Goal: Leave review/rating: Leave review/rating

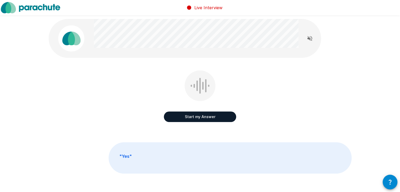
click at [200, 115] on button "Start my Answer" at bounding box center [200, 116] width 72 height 11
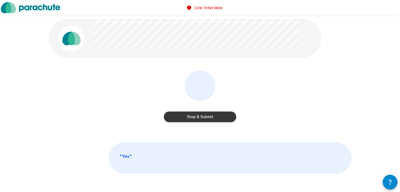
click at [200, 115] on button "Stop & Submit" at bounding box center [200, 116] width 72 height 11
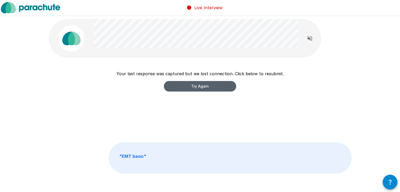
click at [214, 82] on button "Try Again" at bounding box center [200, 86] width 72 height 11
click at [190, 84] on button "Try Again" at bounding box center [200, 86] width 72 height 11
click at [217, 84] on button "Try Again" at bounding box center [200, 86] width 72 height 11
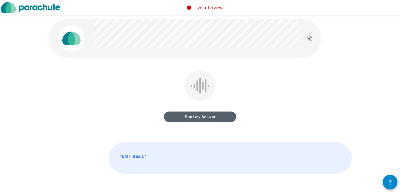
click at [190, 116] on button "Start my Answer" at bounding box center [200, 116] width 72 height 11
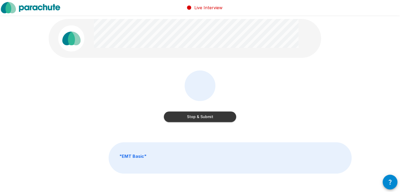
click at [201, 117] on button "Stop & Submit" at bounding box center [200, 116] width 72 height 11
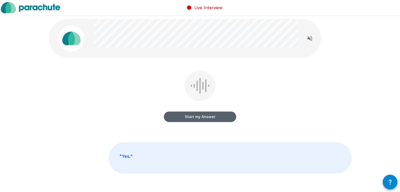
click at [191, 114] on button "Start my Answer" at bounding box center [200, 116] width 72 height 11
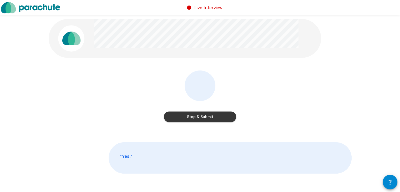
click at [205, 116] on button "Stop & Submit" at bounding box center [200, 116] width 72 height 11
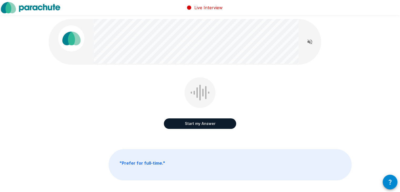
click at [188, 121] on button "Start my Answer" at bounding box center [200, 123] width 72 height 11
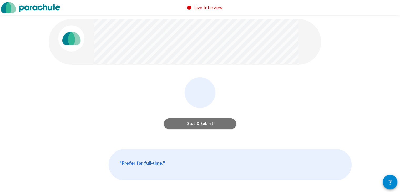
click at [200, 124] on button "Stop & Submit" at bounding box center [200, 123] width 72 height 11
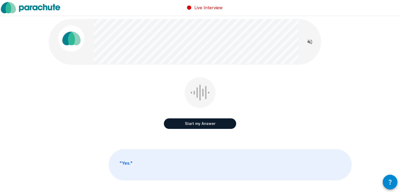
click at [202, 121] on button "Start my Answer" at bounding box center [200, 123] width 72 height 11
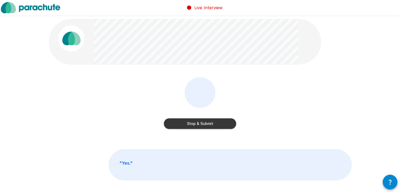
click at [208, 124] on button "Stop & Submit" at bounding box center [200, 123] width 72 height 11
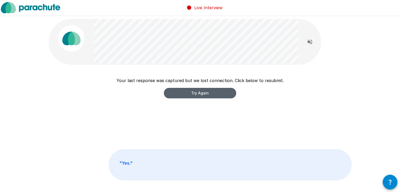
click at [197, 93] on button "Try Again" at bounding box center [200, 93] width 72 height 11
click at [189, 93] on button "Try Again" at bounding box center [200, 93] width 72 height 11
click at [184, 93] on button "Try Again" at bounding box center [200, 93] width 72 height 11
click at [184, 94] on button "Try Again" at bounding box center [200, 93] width 72 height 11
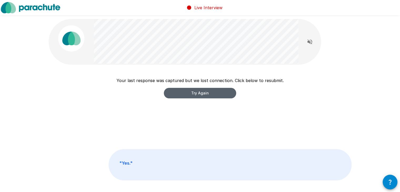
click at [199, 94] on button "Try Again" at bounding box center [200, 93] width 72 height 11
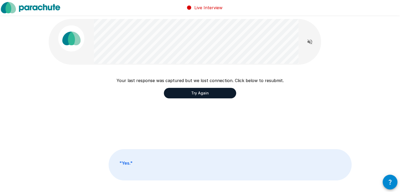
click at [199, 94] on button "Try Again" at bounding box center [200, 93] width 72 height 11
click at [200, 92] on button "Try Again" at bounding box center [200, 93] width 72 height 11
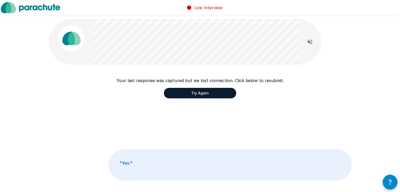
click at [200, 92] on button "Try Again" at bounding box center [200, 93] width 72 height 11
click at [206, 99] on div "Your last response was captured but we lost connection. Click below to resubmit…" at bounding box center [200, 106] width 303 height 59
click at [207, 92] on button "Try Again" at bounding box center [200, 93] width 72 height 11
click at [192, 90] on button "Try Again" at bounding box center [200, 93] width 72 height 11
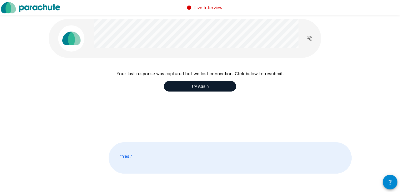
click at [202, 85] on button "Try Again" at bounding box center [200, 86] width 72 height 11
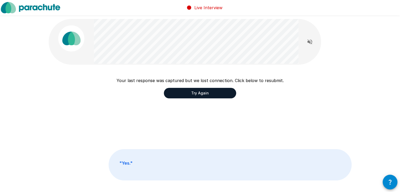
click at [202, 94] on button "Try Again" at bounding box center [200, 93] width 72 height 11
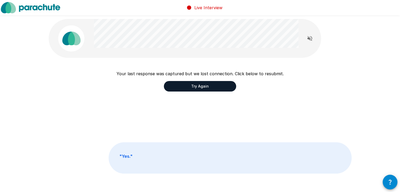
click at [210, 88] on button "Try Again" at bounding box center [200, 86] width 72 height 11
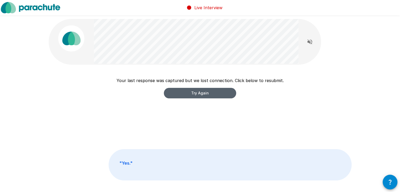
click at [202, 92] on button "Try Again" at bounding box center [200, 93] width 72 height 11
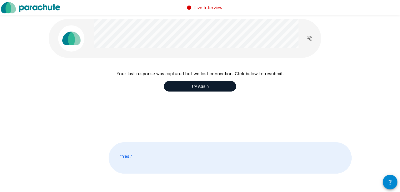
click at [212, 84] on button "Try Again" at bounding box center [200, 86] width 72 height 11
click at [204, 89] on button "Try Again" at bounding box center [200, 86] width 72 height 11
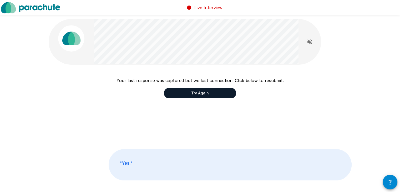
click at [204, 92] on button "Try Again" at bounding box center [200, 93] width 72 height 11
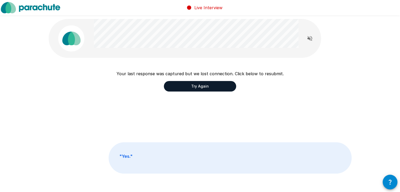
click at [204, 87] on button "Try Again" at bounding box center [200, 86] width 72 height 11
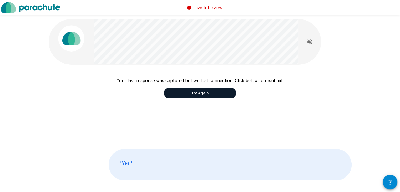
click at [204, 90] on button "Try Again" at bounding box center [200, 93] width 72 height 11
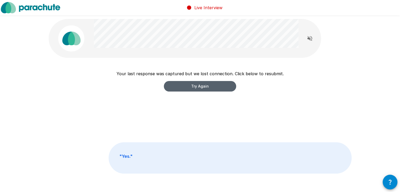
click at [206, 87] on button "Try Again" at bounding box center [200, 86] width 72 height 11
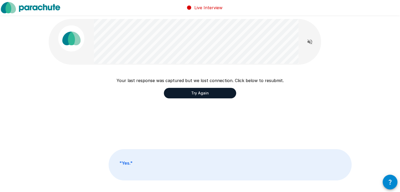
click at [207, 91] on button "Try Again" at bounding box center [200, 93] width 72 height 11
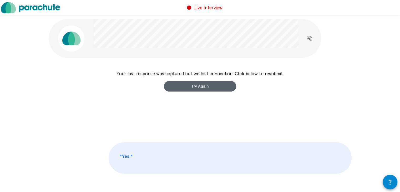
click at [207, 91] on button "Try Again" at bounding box center [200, 86] width 72 height 11
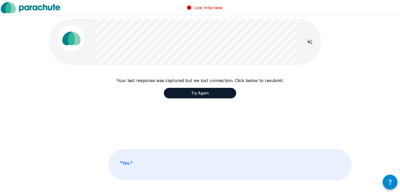
click at [207, 91] on button "Try Again" at bounding box center [200, 93] width 72 height 11
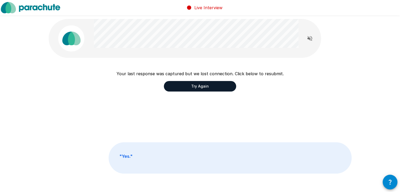
click at [207, 88] on button "Try Again" at bounding box center [200, 86] width 72 height 11
click at [197, 85] on button "Try Again" at bounding box center [200, 86] width 72 height 11
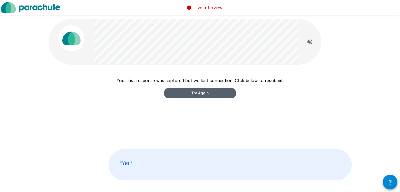
click at [200, 93] on button "Try Again" at bounding box center [200, 93] width 72 height 11
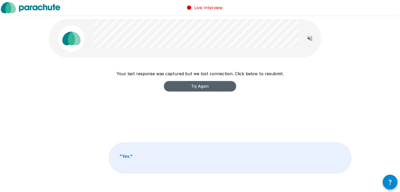
click at [201, 87] on button "Try Again" at bounding box center [200, 86] width 72 height 11
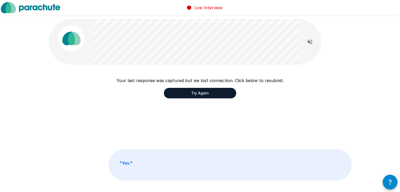
click at [201, 87] on div "Your last response was captured but we lost connection. Click below to resubmit…" at bounding box center [199, 87] width 167 height 21
click at [201, 88] on button "Try Again" at bounding box center [200, 93] width 72 height 11
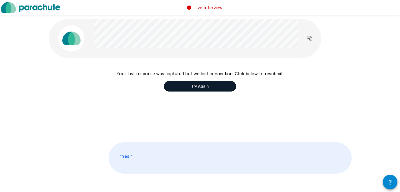
click at [203, 86] on button "Try Again" at bounding box center [200, 86] width 72 height 11
click at [199, 89] on button "Try Again" at bounding box center [200, 86] width 72 height 11
click at [208, 89] on button "Try Again" at bounding box center [200, 86] width 72 height 11
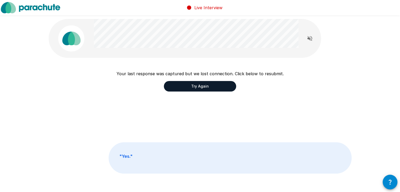
click at [208, 89] on button "Try Again" at bounding box center [200, 86] width 72 height 11
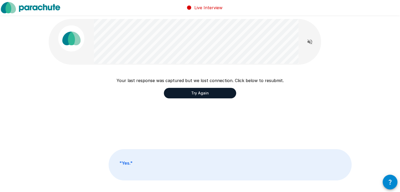
click at [208, 92] on button "Try Again" at bounding box center [200, 93] width 72 height 11
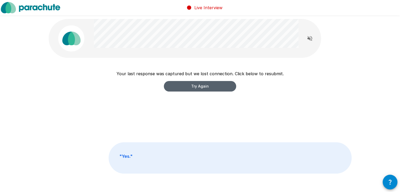
click at [205, 86] on button "Try Again" at bounding box center [200, 86] width 72 height 11
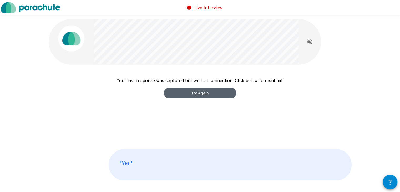
click at [205, 90] on button "Try Again" at bounding box center [200, 93] width 72 height 11
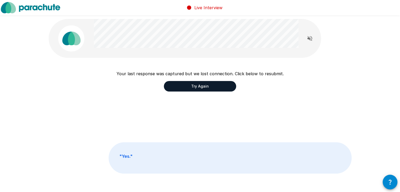
click at [214, 86] on button "Try Again" at bounding box center [200, 86] width 72 height 11
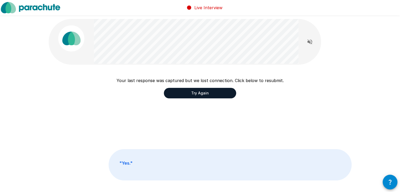
click at [213, 92] on button "Try Again" at bounding box center [200, 93] width 72 height 11
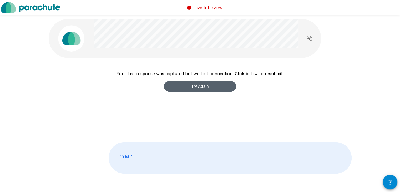
click at [209, 89] on button "Try Again" at bounding box center [200, 86] width 72 height 11
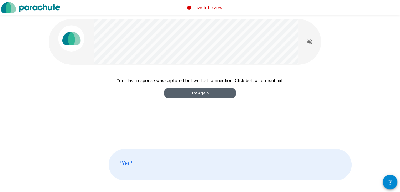
click at [210, 94] on button "Try Again" at bounding box center [200, 93] width 72 height 11
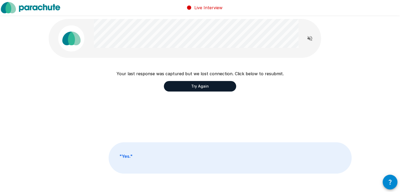
click at [210, 94] on div "Your last response was captured but we lost connection. Click below to resubmit…" at bounding box center [200, 99] width 303 height 59
click at [211, 89] on button "Try Again" at bounding box center [200, 86] width 72 height 11
click at [211, 87] on button "Try Again" at bounding box center [200, 86] width 72 height 11
click at [213, 85] on button "Try Again" at bounding box center [200, 86] width 72 height 11
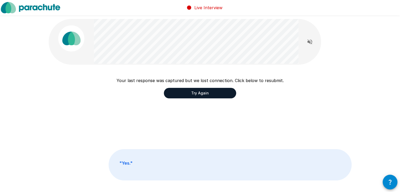
click at [213, 88] on button "Try Again" at bounding box center [200, 93] width 72 height 11
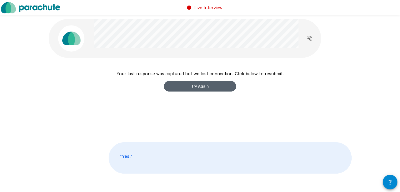
click at [213, 88] on button "Try Again" at bounding box center [200, 86] width 72 height 11
click at [214, 85] on button "Try Again" at bounding box center [200, 86] width 72 height 11
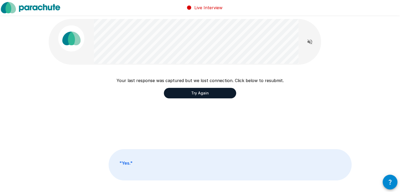
click at [214, 89] on button "Try Again" at bounding box center [200, 93] width 72 height 11
click at [214, 91] on button "Try Again" at bounding box center [200, 93] width 72 height 11
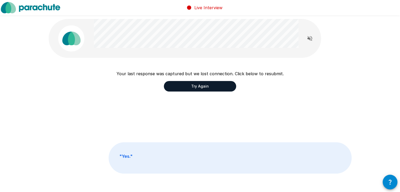
click at [214, 87] on button "Try Again" at bounding box center [200, 86] width 72 height 11
click at [214, 85] on button "Try Again" at bounding box center [200, 86] width 72 height 11
click at [212, 89] on button "Try Again" at bounding box center [200, 86] width 72 height 11
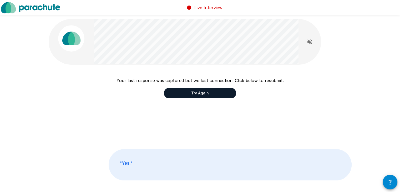
click at [212, 90] on button "Try Again" at bounding box center [200, 93] width 72 height 11
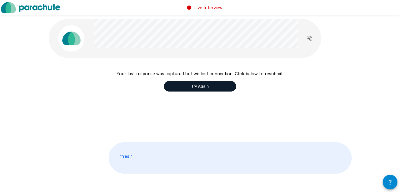
click at [212, 90] on button "Try Again" at bounding box center [200, 86] width 72 height 11
click at [212, 84] on button "Try Again" at bounding box center [200, 86] width 72 height 11
click at [212, 85] on button "Try Again" at bounding box center [200, 86] width 72 height 11
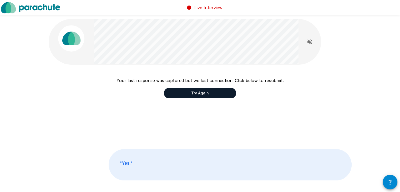
click at [213, 90] on button "Try Again" at bounding box center [200, 93] width 72 height 11
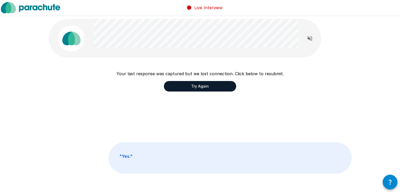
click at [213, 87] on button "Try Again" at bounding box center [200, 86] width 72 height 11
click at [213, 86] on button "Try Again" at bounding box center [200, 86] width 72 height 11
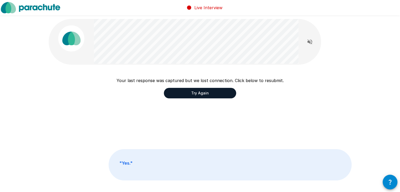
click at [213, 90] on button "Try Again" at bounding box center [200, 93] width 72 height 11
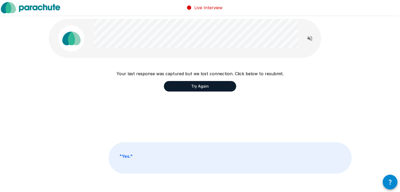
click at [215, 89] on button "Try Again" at bounding box center [200, 86] width 72 height 11
click at [215, 85] on button "Try Again" at bounding box center [200, 86] width 72 height 11
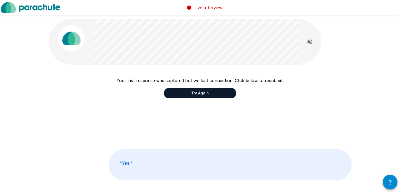
click at [215, 91] on button "Try Again" at bounding box center [200, 93] width 72 height 11
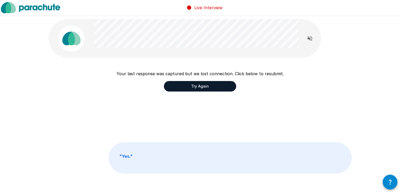
click at [214, 89] on button "Try Again" at bounding box center [200, 86] width 72 height 11
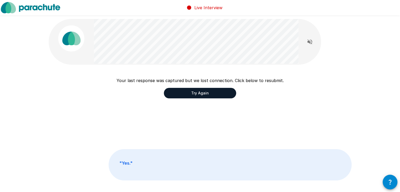
click at [209, 90] on button "Try Again" at bounding box center [200, 93] width 72 height 11
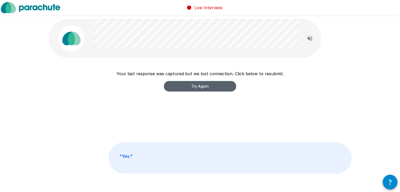
click at [210, 84] on button "Try Again" at bounding box center [200, 86] width 72 height 11
click at [210, 88] on button "Try Again" at bounding box center [200, 86] width 72 height 11
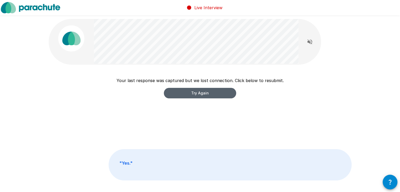
click at [210, 89] on button "Try Again" at bounding box center [200, 93] width 72 height 11
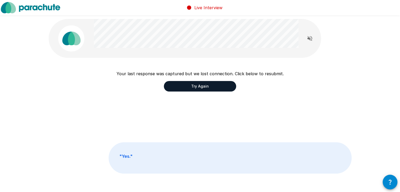
click at [207, 92] on div "Your last response was captured but we lost connection. Click below to resubmit…" at bounding box center [200, 99] width 303 height 59
click at [207, 87] on button "Try Again" at bounding box center [200, 86] width 72 height 11
click at [209, 90] on button "Try Again" at bounding box center [200, 86] width 72 height 11
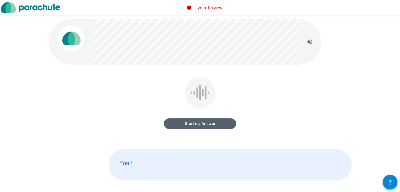
click at [200, 120] on button "Start my Answer" at bounding box center [200, 123] width 72 height 11
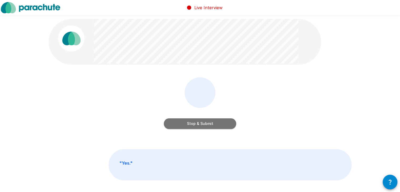
click at [200, 122] on button "Stop & Submit" at bounding box center [200, 123] width 72 height 11
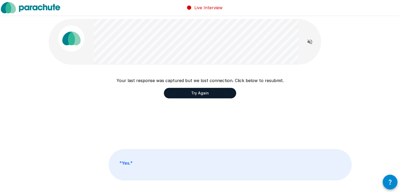
click at [209, 92] on button "Try Again" at bounding box center [200, 93] width 72 height 11
click at [211, 93] on button "Try Again" at bounding box center [200, 93] width 72 height 11
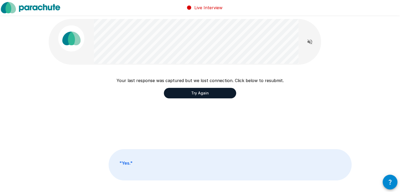
click at [211, 93] on button "Try Again" at bounding box center [200, 93] width 72 height 11
click at [218, 86] on div "Your last response was captured but we lost connection. Click below to resubmit…" at bounding box center [199, 87] width 167 height 21
click at [223, 90] on button "Try Again" at bounding box center [200, 93] width 72 height 11
click at [215, 95] on button "Try Again" at bounding box center [200, 93] width 72 height 11
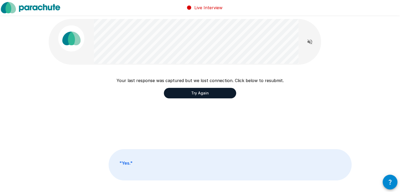
click at [230, 93] on button "Try Again" at bounding box center [200, 93] width 72 height 11
click at [224, 97] on button "Try Again" at bounding box center [200, 93] width 72 height 11
click at [206, 94] on button "Try Again" at bounding box center [200, 93] width 72 height 11
click at [193, 91] on button "Try Again" at bounding box center [200, 93] width 72 height 11
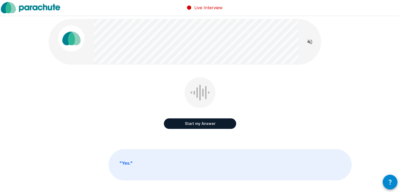
click at [207, 122] on button "Start my Answer" at bounding box center [200, 123] width 72 height 11
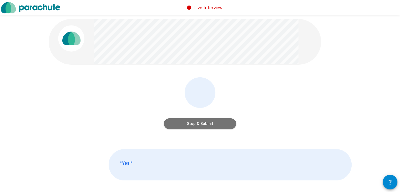
click at [202, 120] on button "Stop & Submit" at bounding box center [200, 123] width 72 height 11
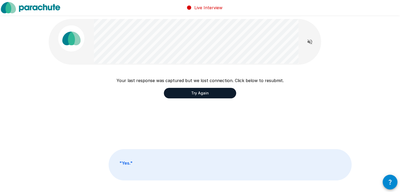
click at [214, 93] on button "Try Again" at bounding box center [200, 93] width 72 height 11
click at [216, 96] on button "Try Again" at bounding box center [200, 93] width 72 height 11
click at [216, 95] on button "Try Again" at bounding box center [200, 93] width 72 height 11
click at [215, 95] on button "Try Again" at bounding box center [200, 93] width 72 height 11
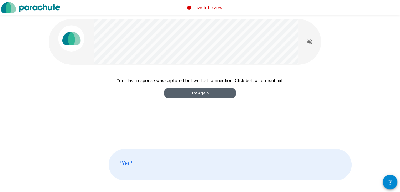
click at [215, 94] on button "Try Again" at bounding box center [200, 93] width 72 height 11
click at [215, 92] on button "Try Again" at bounding box center [200, 93] width 72 height 11
click at [214, 92] on button "Try Again" at bounding box center [200, 93] width 72 height 11
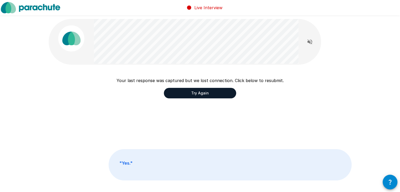
click at [214, 92] on button "Try Again" at bounding box center [200, 93] width 72 height 11
click at [213, 93] on button "Try Again" at bounding box center [200, 93] width 72 height 11
click at [220, 91] on button "Try Again" at bounding box center [200, 93] width 72 height 11
click at [202, 89] on button "Try Again" at bounding box center [200, 93] width 72 height 11
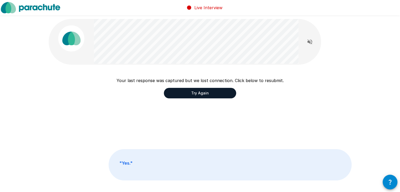
click at [202, 91] on button "Try Again" at bounding box center [200, 93] width 72 height 11
click at [201, 91] on button "Try Again" at bounding box center [200, 93] width 72 height 11
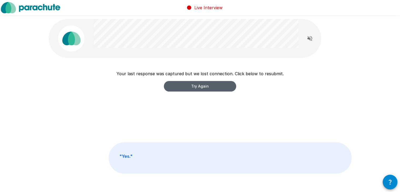
click at [215, 86] on button "Try Again" at bounding box center [200, 86] width 72 height 11
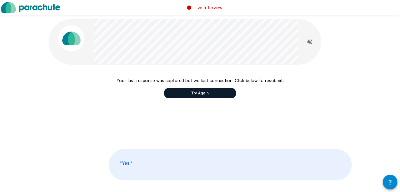
click at [217, 93] on button "Try Again" at bounding box center [200, 93] width 72 height 11
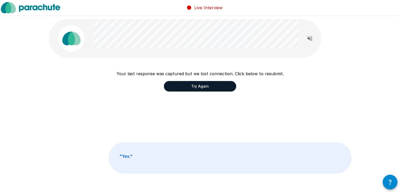
click at [219, 88] on button "Try Again" at bounding box center [200, 86] width 72 height 11
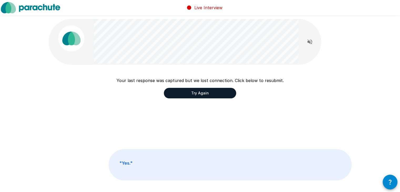
click at [219, 88] on button "Try Again" at bounding box center [200, 93] width 72 height 11
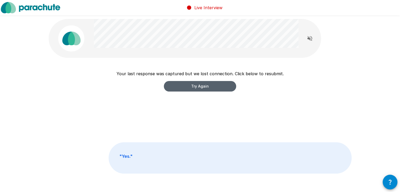
click at [219, 88] on button "Try Again" at bounding box center [200, 86] width 72 height 11
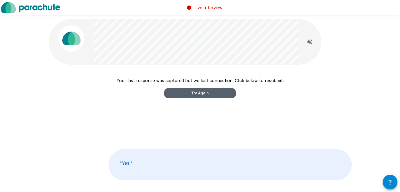
click at [219, 92] on button "Try Again" at bounding box center [200, 93] width 72 height 11
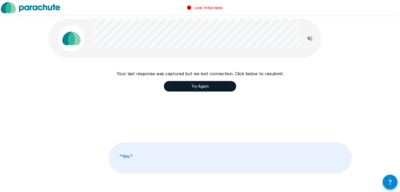
click at [220, 86] on button "Try Again" at bounding box center [200, 86] width 72 height 11
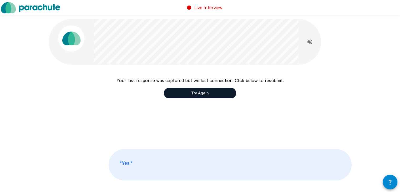
click at [215, 92] on button "Try Again" at bounding box center [200, 93] width 72 height 11
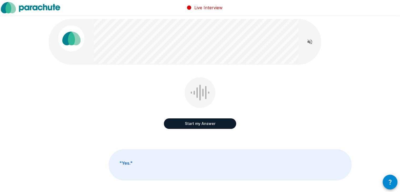
click at [205, 121] on button "Start my Answer" at bounding box center [200, 123] width 72 height 11
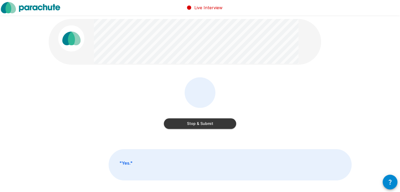
click at [206, 123] on button "Stop & Submit" at bounding box center [200, 123] width 72 height 11
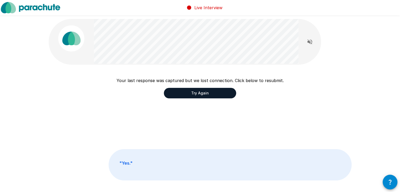
click at [210, 94] on button "Try Again" at bounding box center [200, 93] width 72 height 11
click at [210, 93] on button "Try Again" at bounding box center [200, 93] width 72 height 11
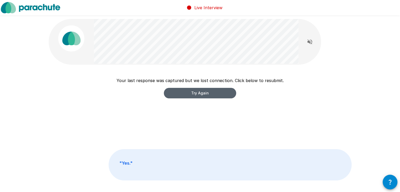
click at [210, 93] on button "Try Again" at bounding box center [200, 93] width 72 height 11
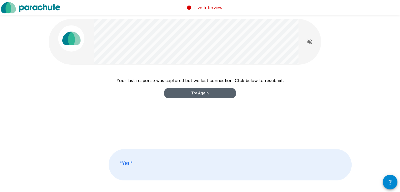
click at [210, 93] on button "Try Again" at bounding box center [200, 93] width 72 height 11
click at [207, 93] on button "Try Again" at bounding box center [200, 93] width 72 height 11
click at [207, 90] on button "Try Again" at bounding box center [200, 93] width 72 height 11
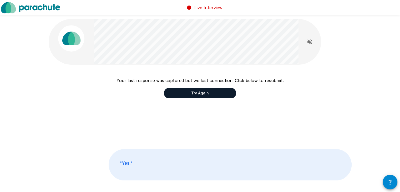
click at [207, 90] on button "Try Again" at bounding box center [200, 93] width 72 height 11
click at [210, 94] on button "Try Again" at bounding box center [200, 93] width 72 height 11
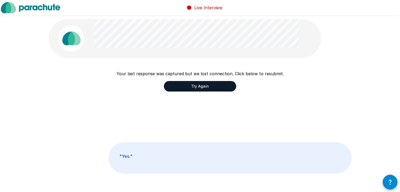
click at [203, 80] on div "Your last response was captured but we lost connection. Click below to resubmit…" at bounding box center [199, 80] width 167 height 21
click at [207, 87] on button "Try Again" at bounding box center [200, 86] width 72 height 11
click at [226, 86] on button "Try Again" at bounding box center [200, 86] width 72 height 11
click at [221, 87] on button "Try Again" at bounding box center [200, 86] width 72 height 11
click at [217, 86] on button "Try Again" at bounding box center [200, 86] width 72 height 11
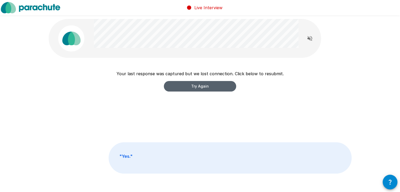
click at [211, 82] on button "Try Again" at bounding box center [200, 86] width 72 height 11
click at [196, 88] on button "Try Again" at bounding box center [200, 86] width 72 height 11
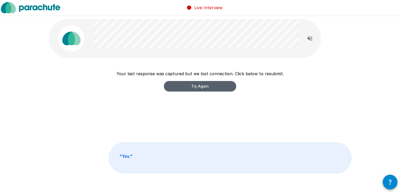
click at [196, 88] on button "Try Again" at bounding box center [200, 86] width 72 height 11
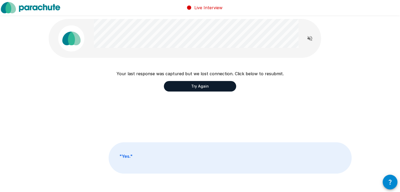
click at [196, 88] on button "Try Again" at bounding box center [200, 86] width 72 height 11
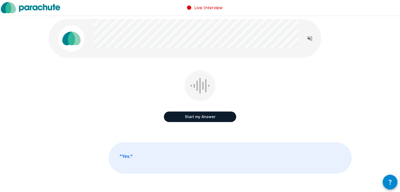
click at [199, 116] on button "Start my Answer" at bounding box center [200, 116] width 72 height 11
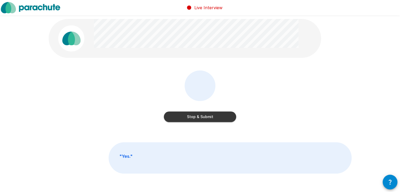
click at [199, 116] on button "Stop & Submit" at bounding box center [200, 116] width 72 height 11
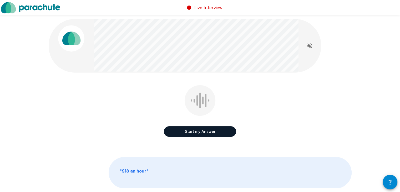
click at [198, 131] on button "Start my Answer" at bounding box center [200, 131] width 72 height 11
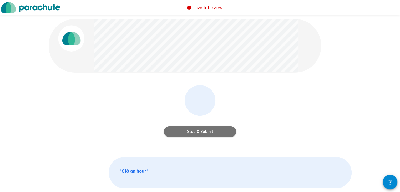
click at [207, 132] on button "Stop & Submit" at bounding box center [200, 131] width 72 height 11
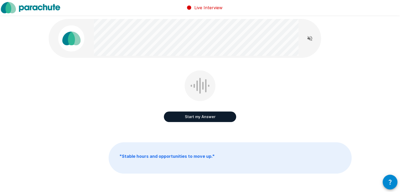
click at [200, 117] on button "Start my Answer" at bounding box center [200, 116] width 72 height 11
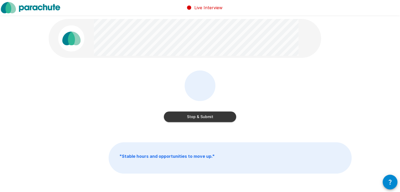
click at [201, 117] on button "Stop & Submit" at bounding box center [200, 116] width 72 height 11
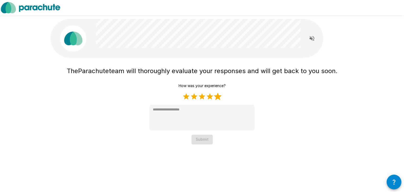
click at [217, 96] on label "5 Stars" at bounding box center [218, 96] width 8 height 8
type textarea "*"
click at [202, 139] on button "Submit" at bounding box center [201, 140] width 21 height 10
